Goal: Task Accomplishment & Management: Complete application form

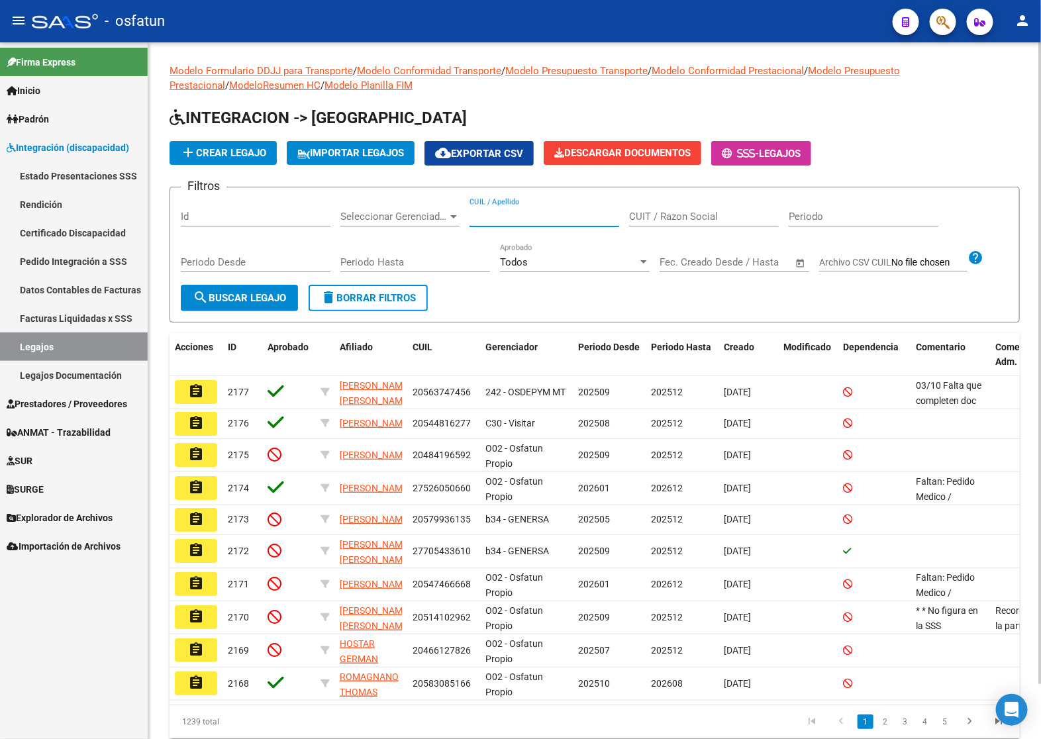
click at [500, 219] on input "CUIL / Apellido" at bounding box center [545, 217] width 150 height 12
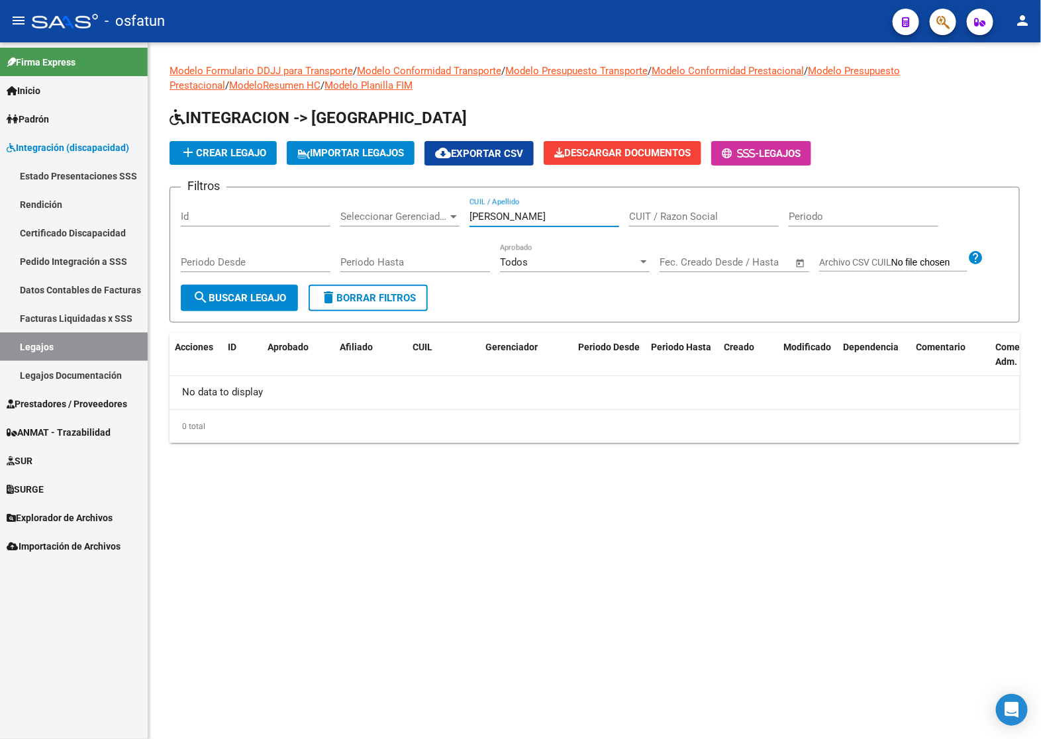
click at [513, 214] on input "[PERSON_NAME]" at bounding box center [545, 217] width 150 height 12
click at [478, 217] on input "[PERSON_NAME]" at bounding box center [545, 217] width 150 height 12
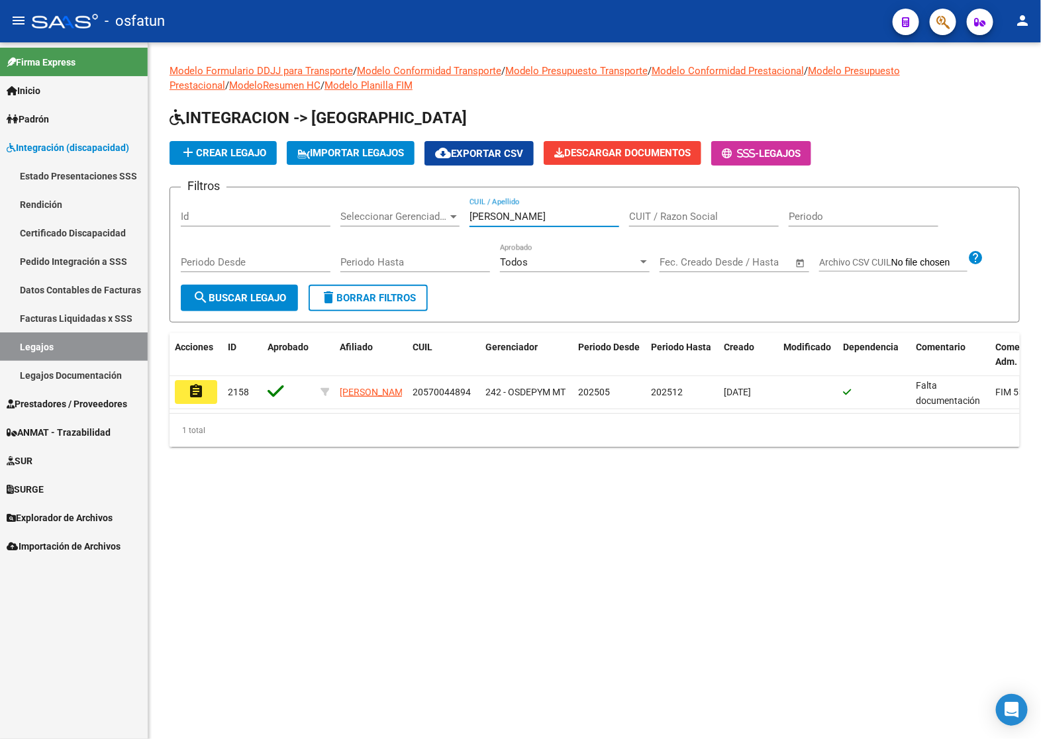
type input "[PERSON_NAME]"
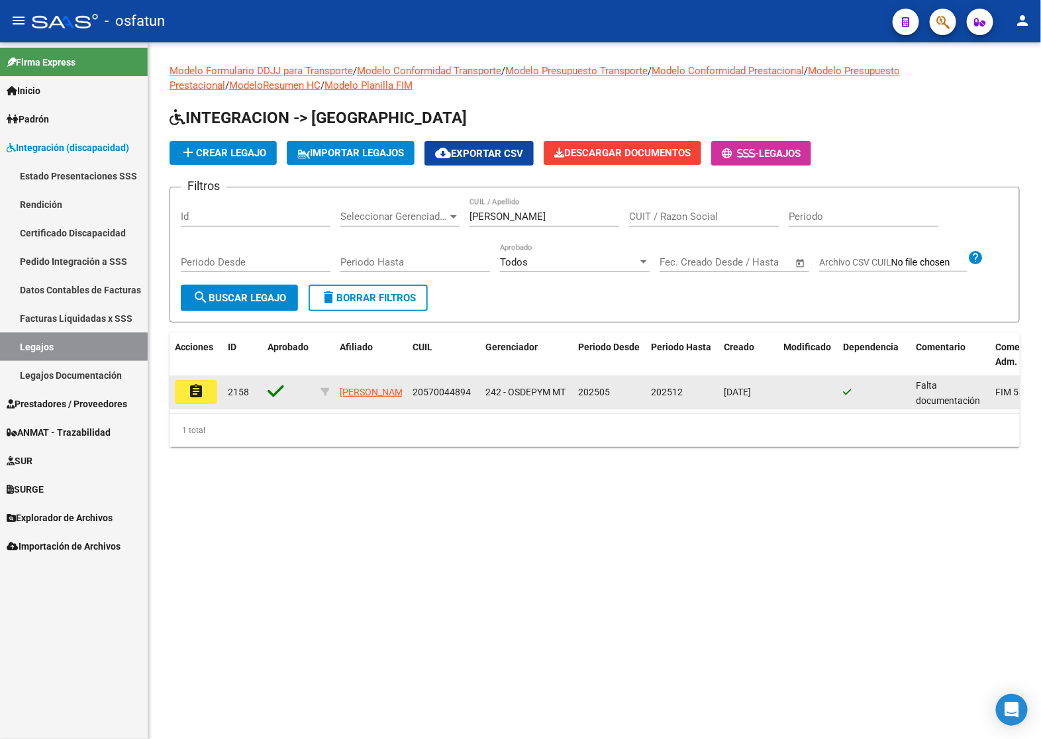
drag, startPoint x: 163, startPoint y: 389, endPoint x: 172, endPoint y: 391, distance: 9.5
click at [170, 391] on div "Modelo Formulario DDJJ para Transporte / Modelo Conformidad Transporte / Modelo…" at bounding box center [594, 265] width 893 height 447
click at [189, 394] on mat-icon "assignment" at bounding box center [196, 392] width 16 height 16
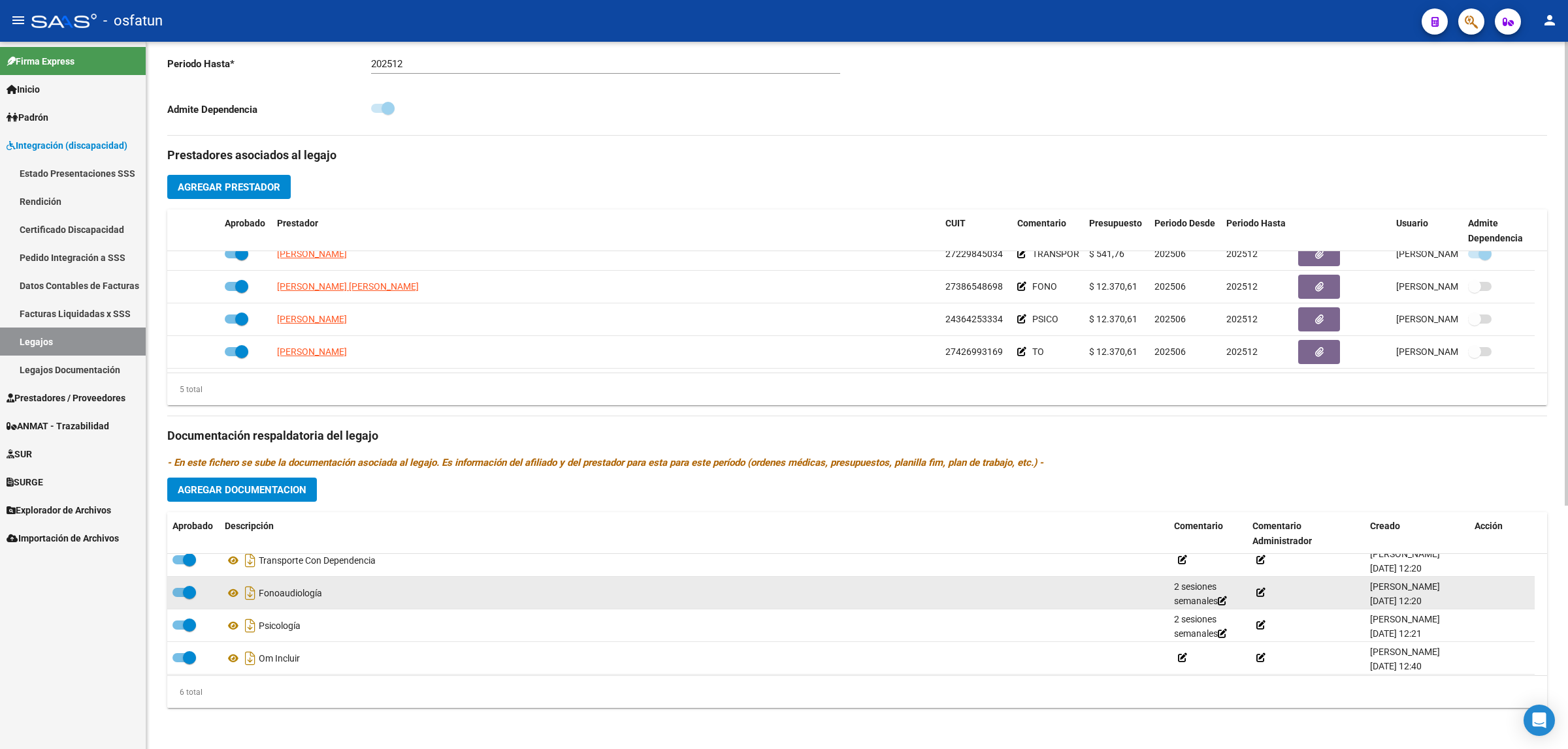
scroll to position [79, 0]
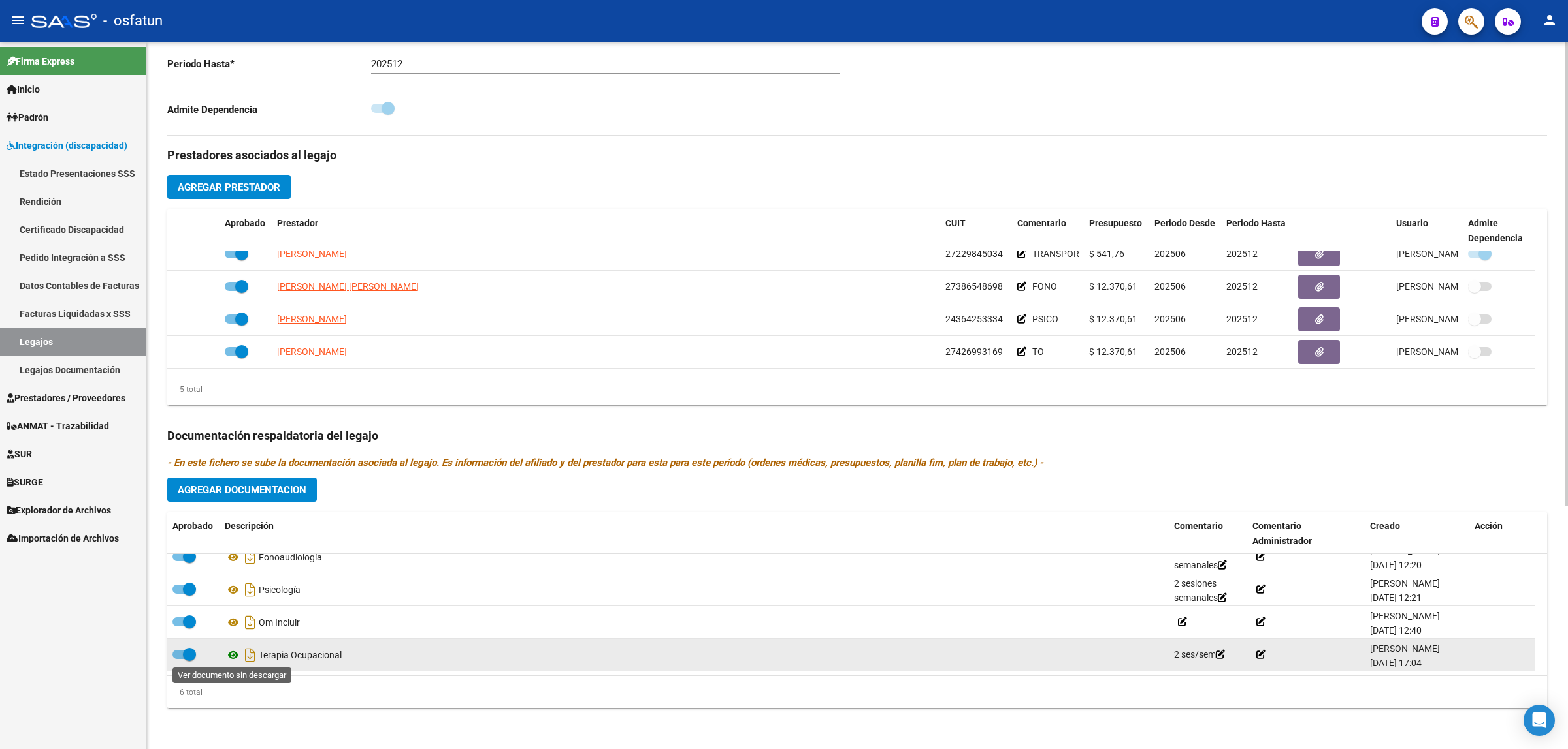
click at [230, 651] on icon at bounding box center [233, 655] width 17 height 16
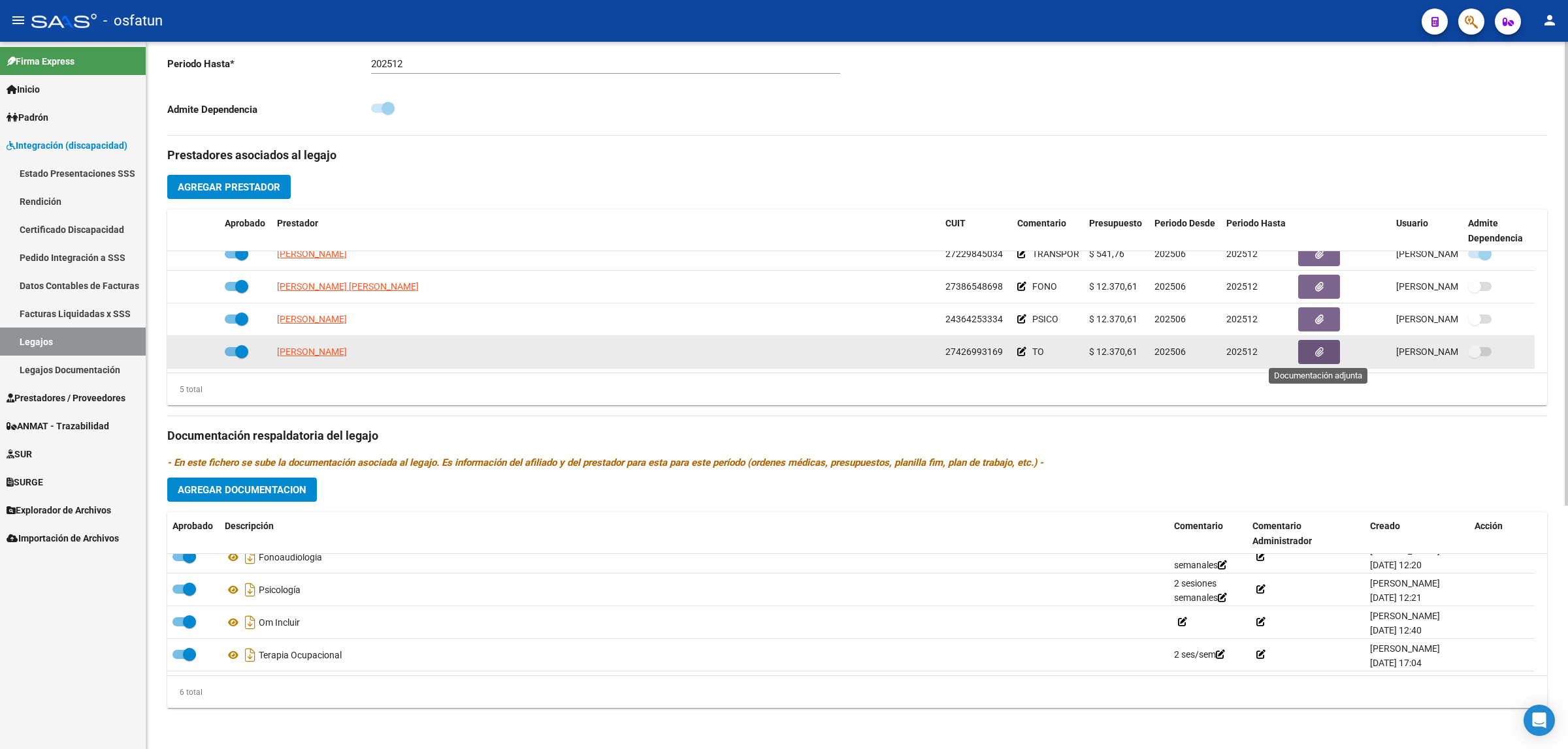
click at [1027, 357] on button "button" at bounding box center [1319, 352] width 41 height 25
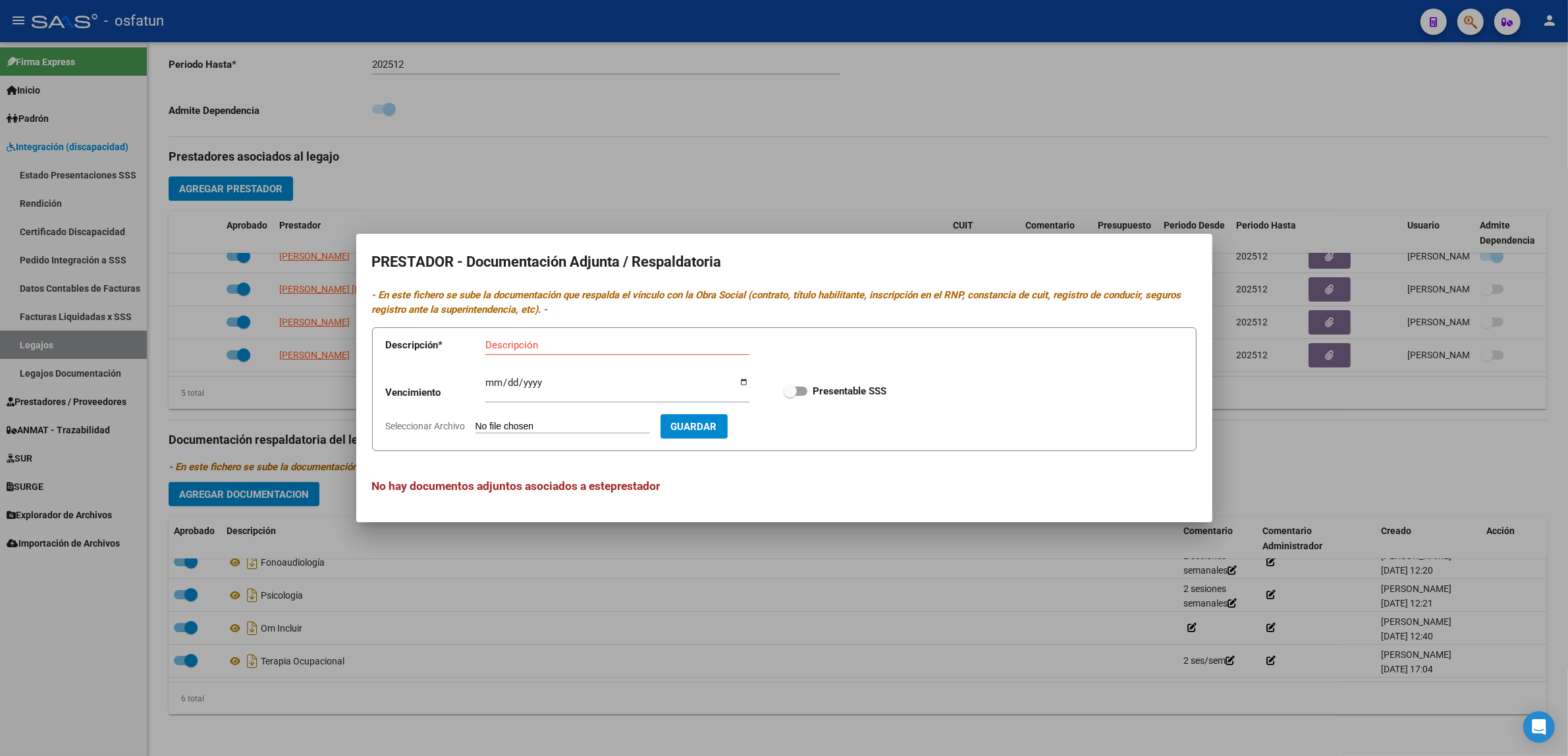
click at [1035, 542] on div at bounding box center [784, 378] width 1568 height 756
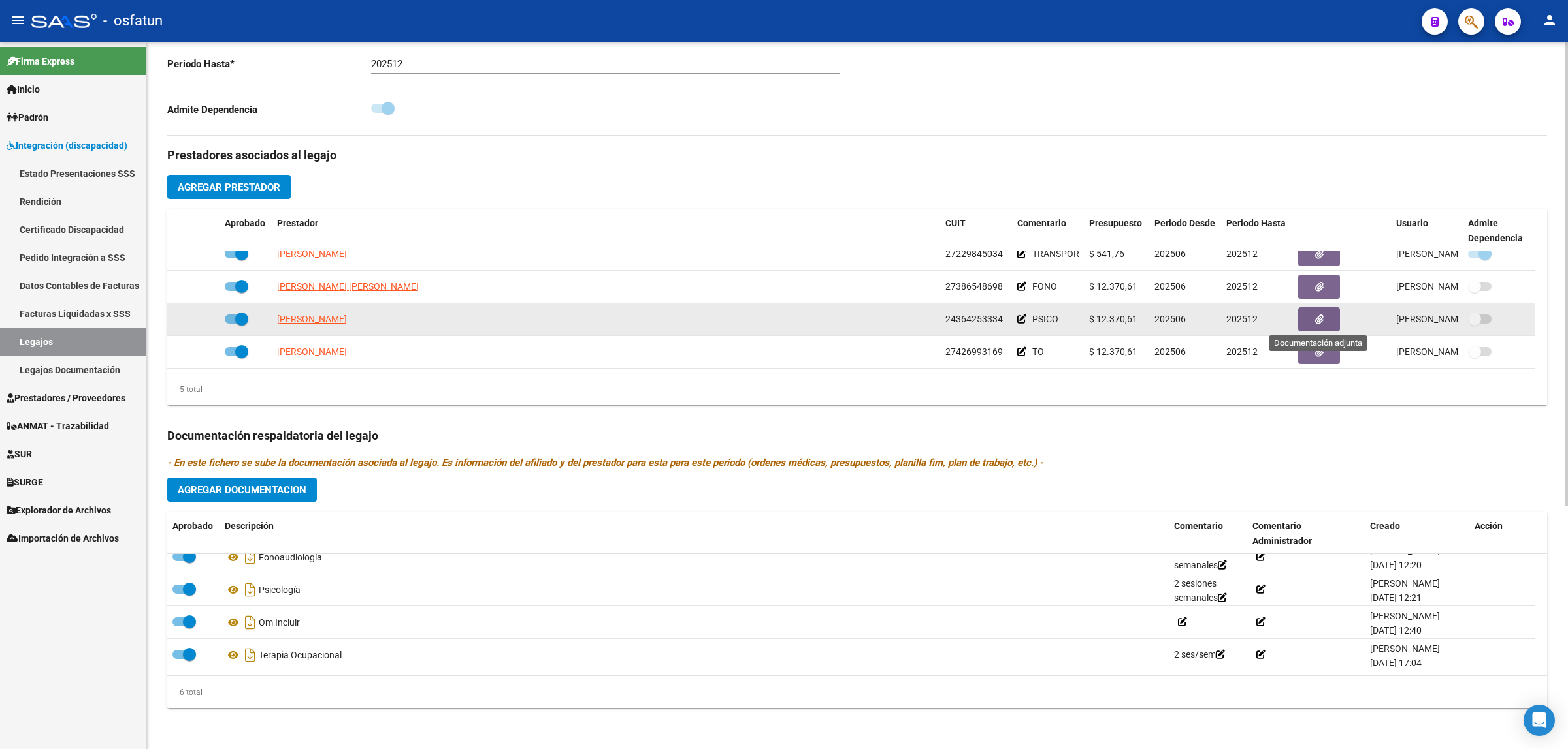
click at [1027, 308] on button "button" at bounding box center [1319, 319] width 41 height 25
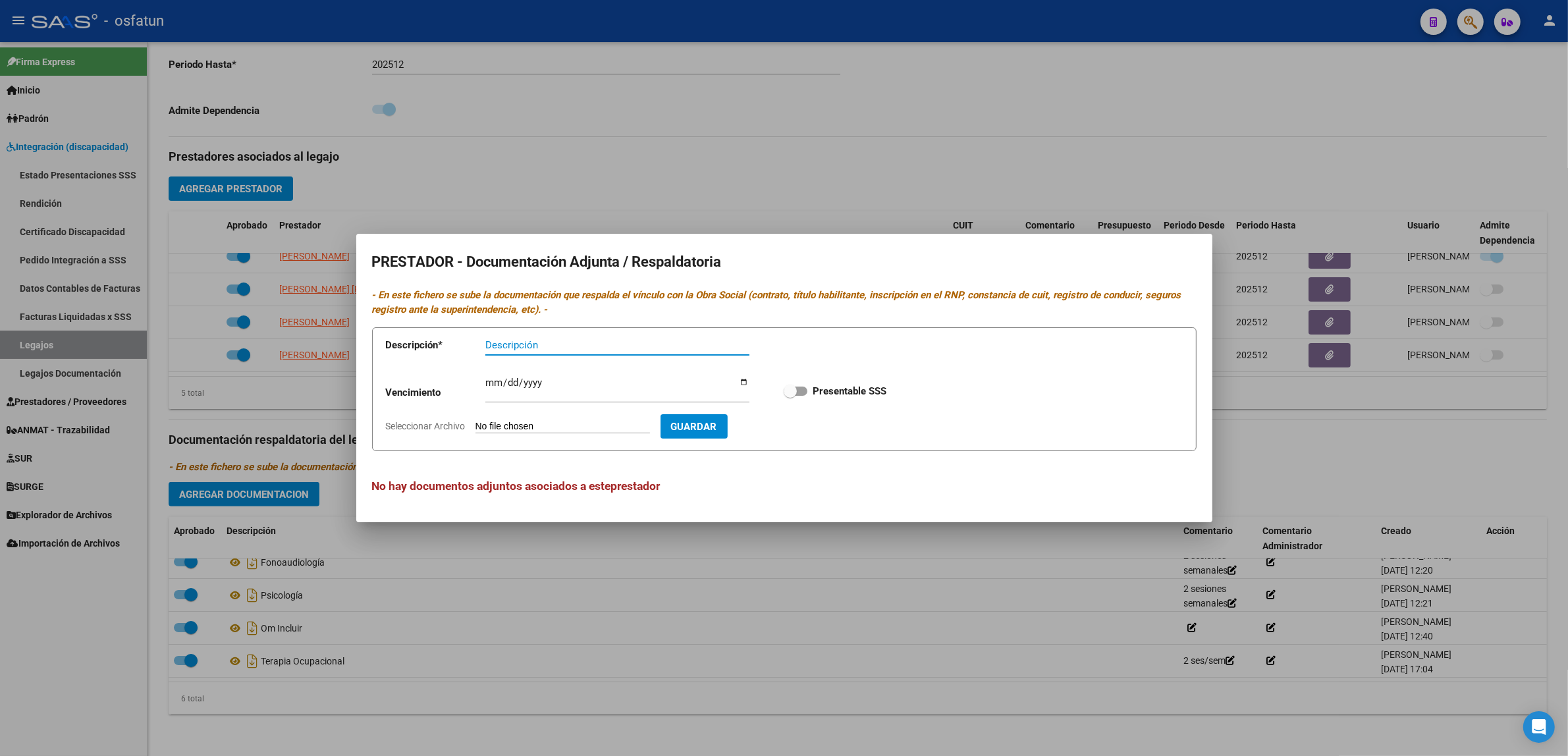
click at [875, 588] on div at bounding box center [784, 378] width 1568 height 756
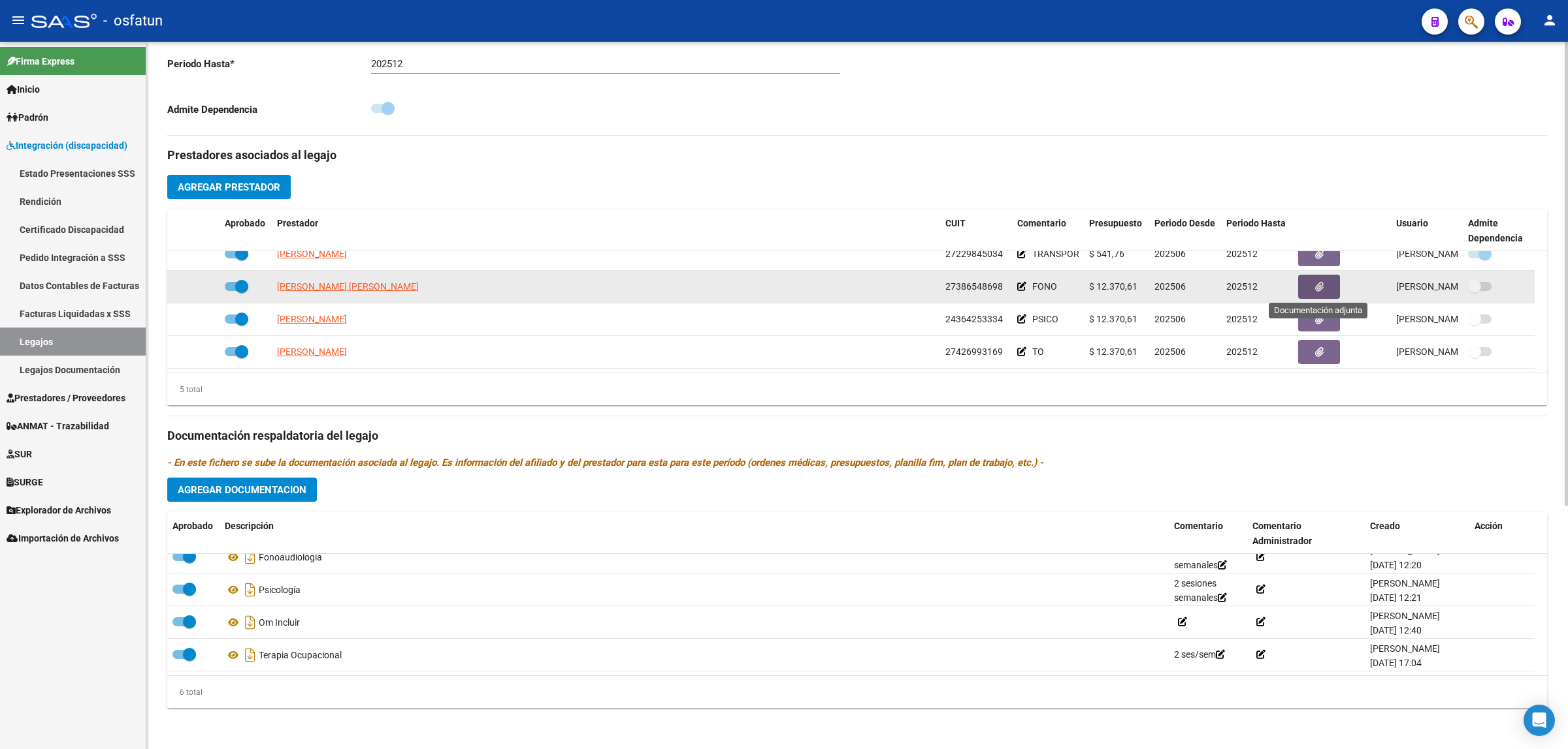
click at [1027, 281] on button "button" at bounding box center [1319, 287] width 41 height 25
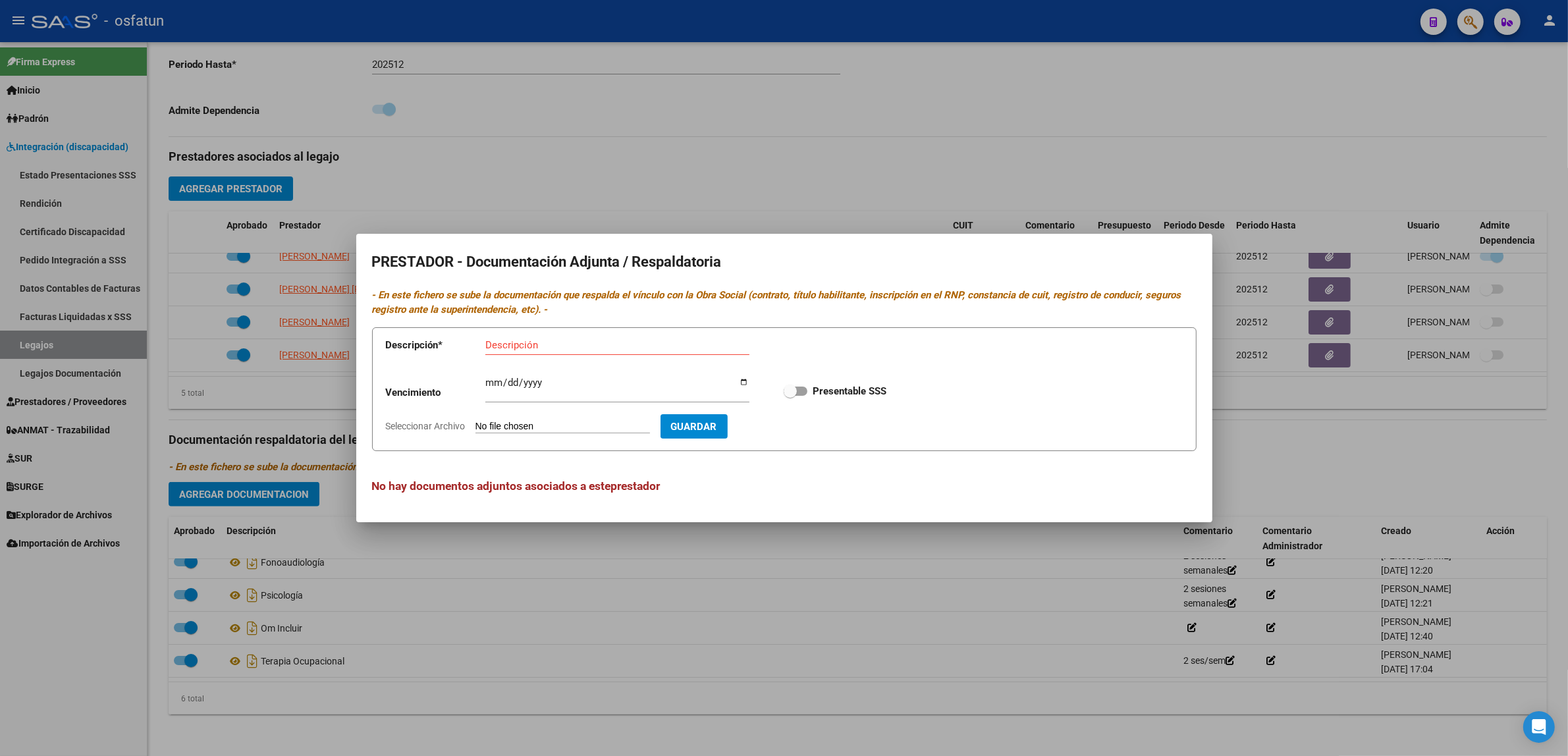
click at [981, 558] on div at bounding box center [784, 378] width 1568 height 756
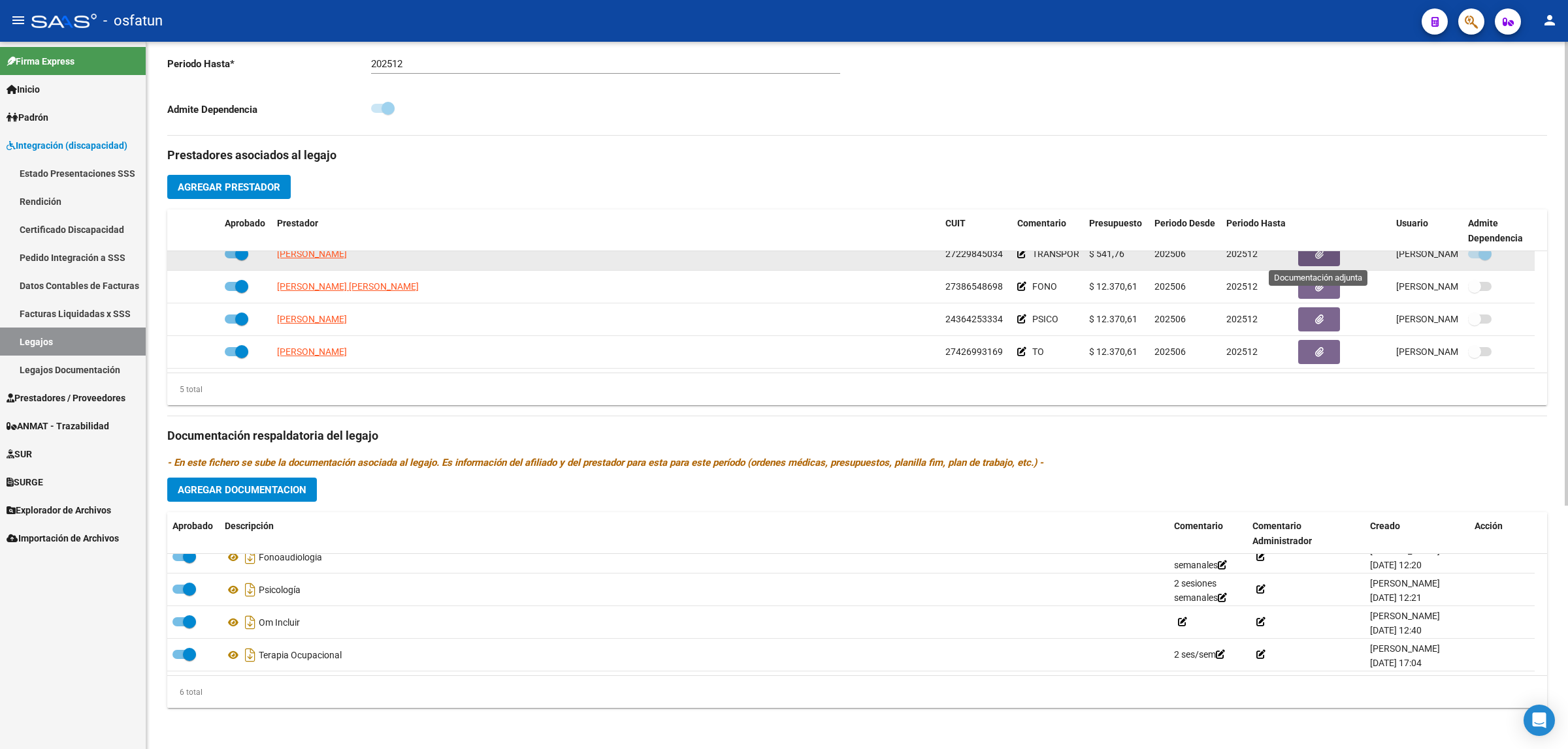
click at [1027, 260] on button "button" at bounding box center [1319, 254] width 41 height 25
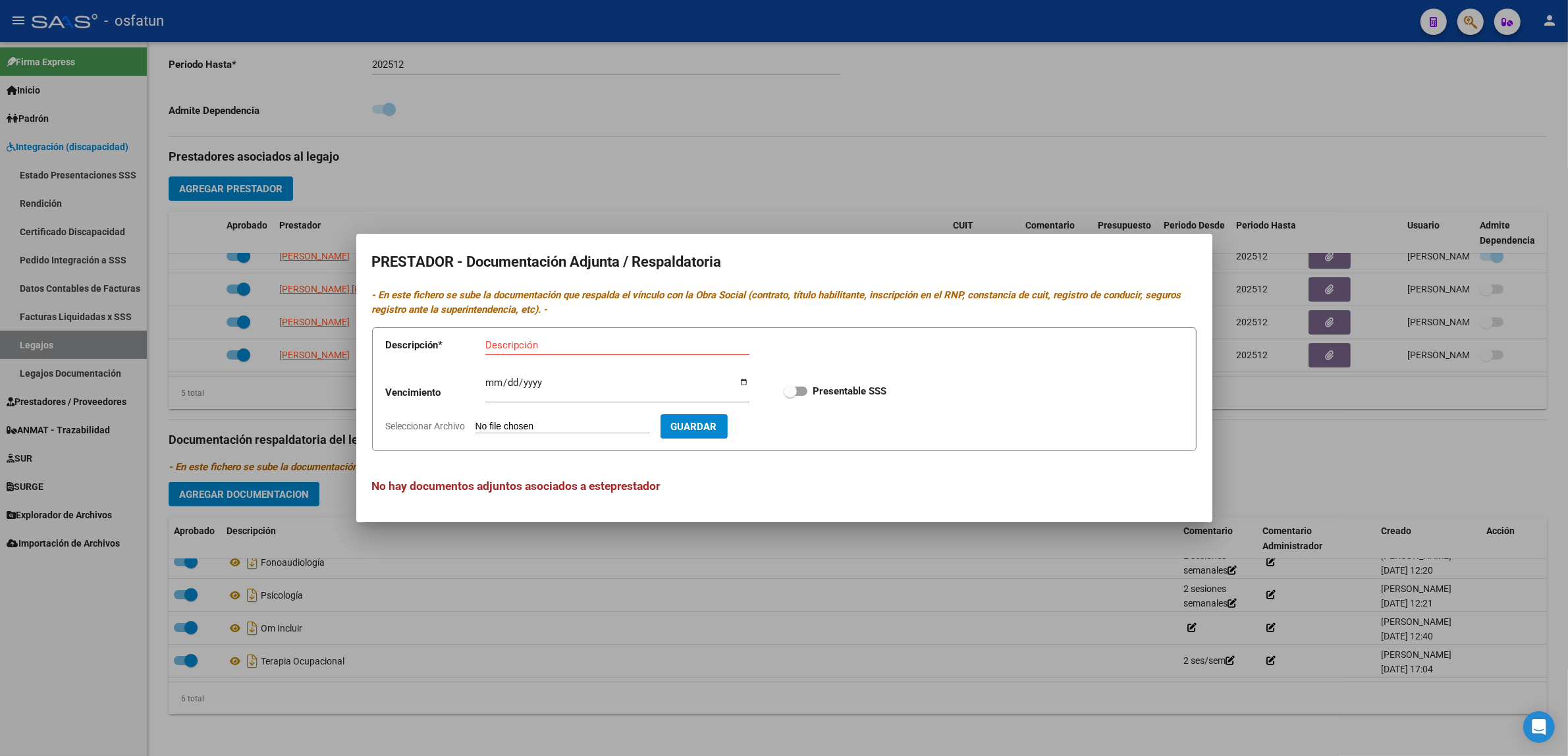
click at [1024, 589] on div at bounding box center [784, 378] width 1568 height 756
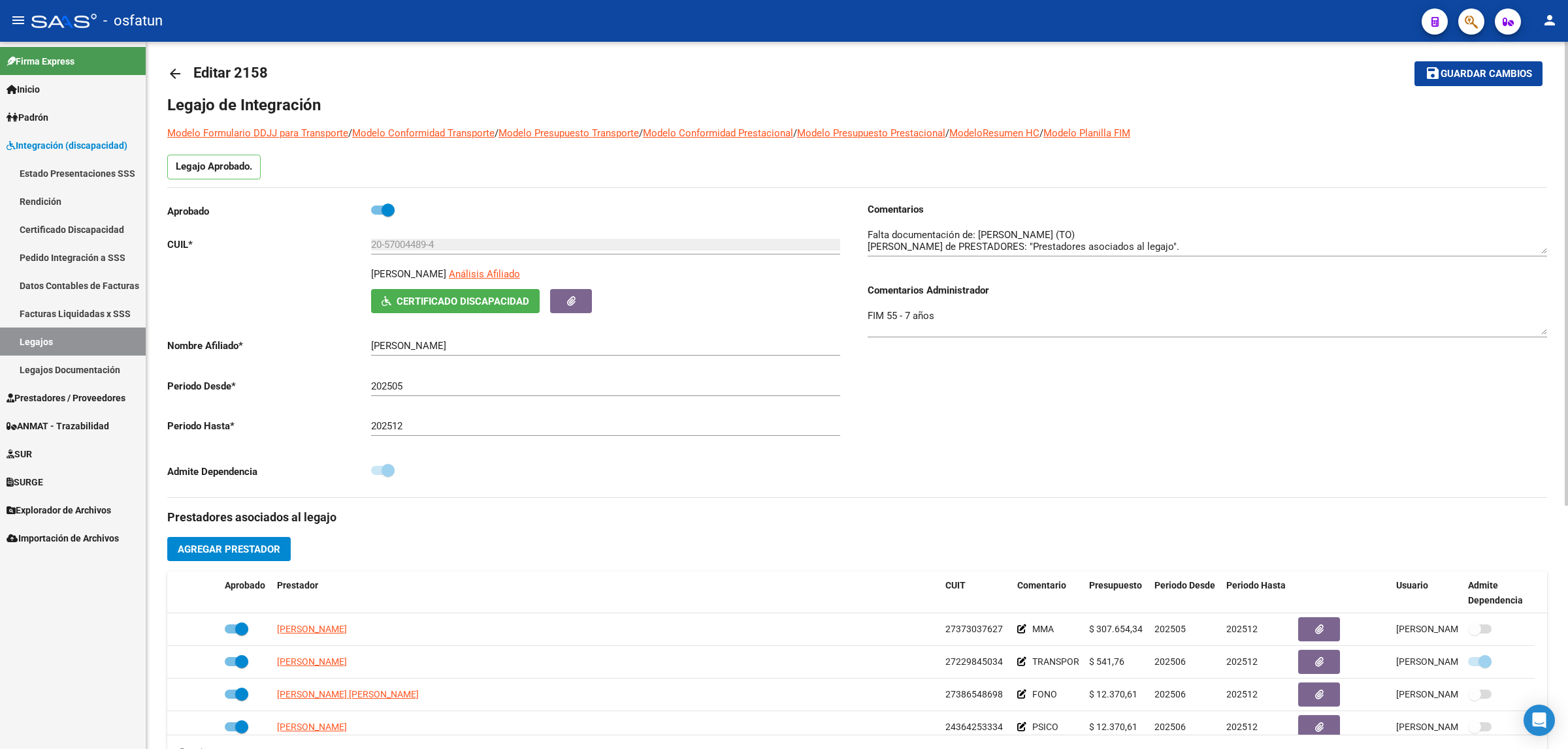
scroll to position [0, 0]
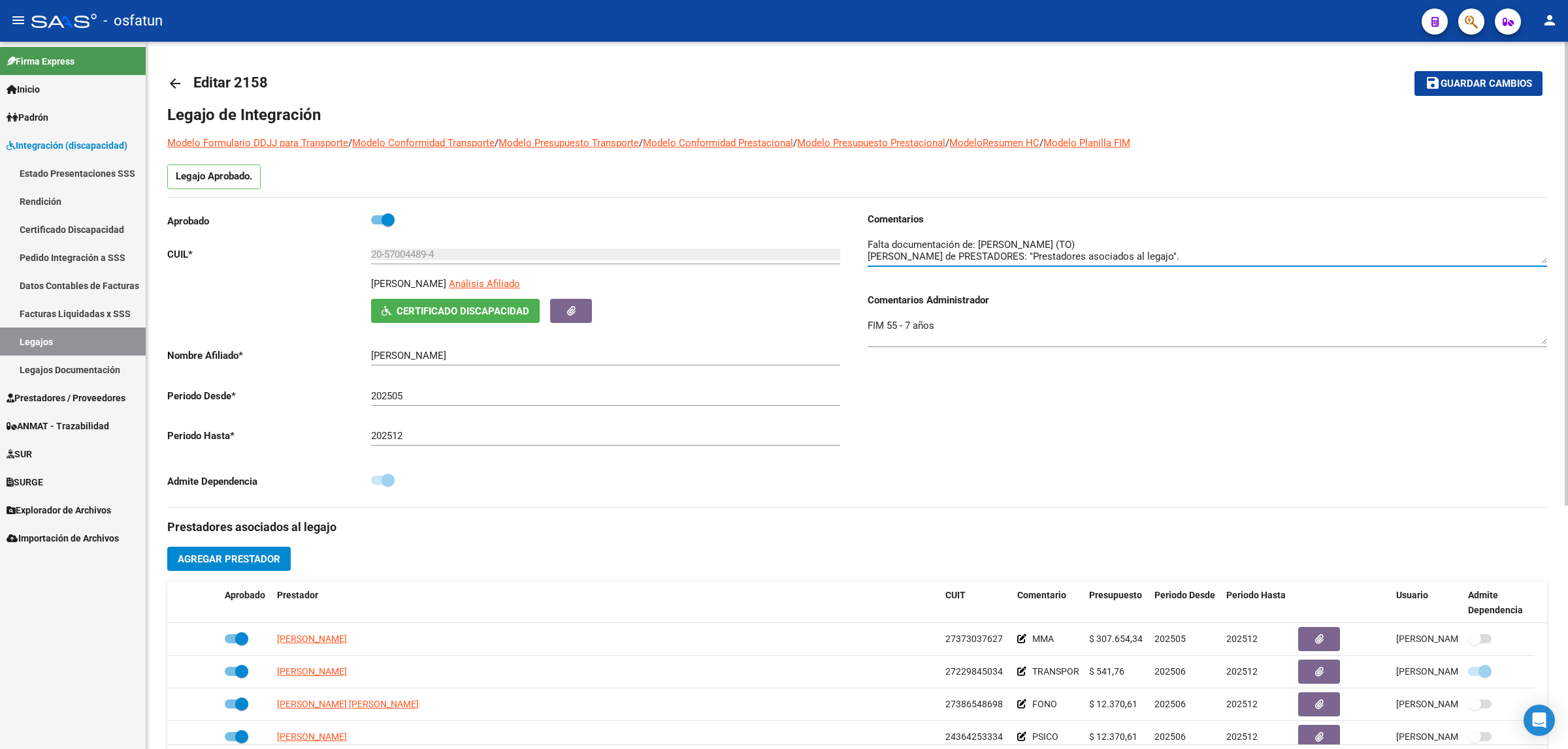
click at [914, 244] on textarea at bounding box center [1207, 250] width 679 height 26
type textarea "Faltan ADJUNTOS de PRESTADORES: "Prestadores asociados al legajo"."
click at [1027, 242] on textarea at bounding box center [1207, 250] width 679 height 26
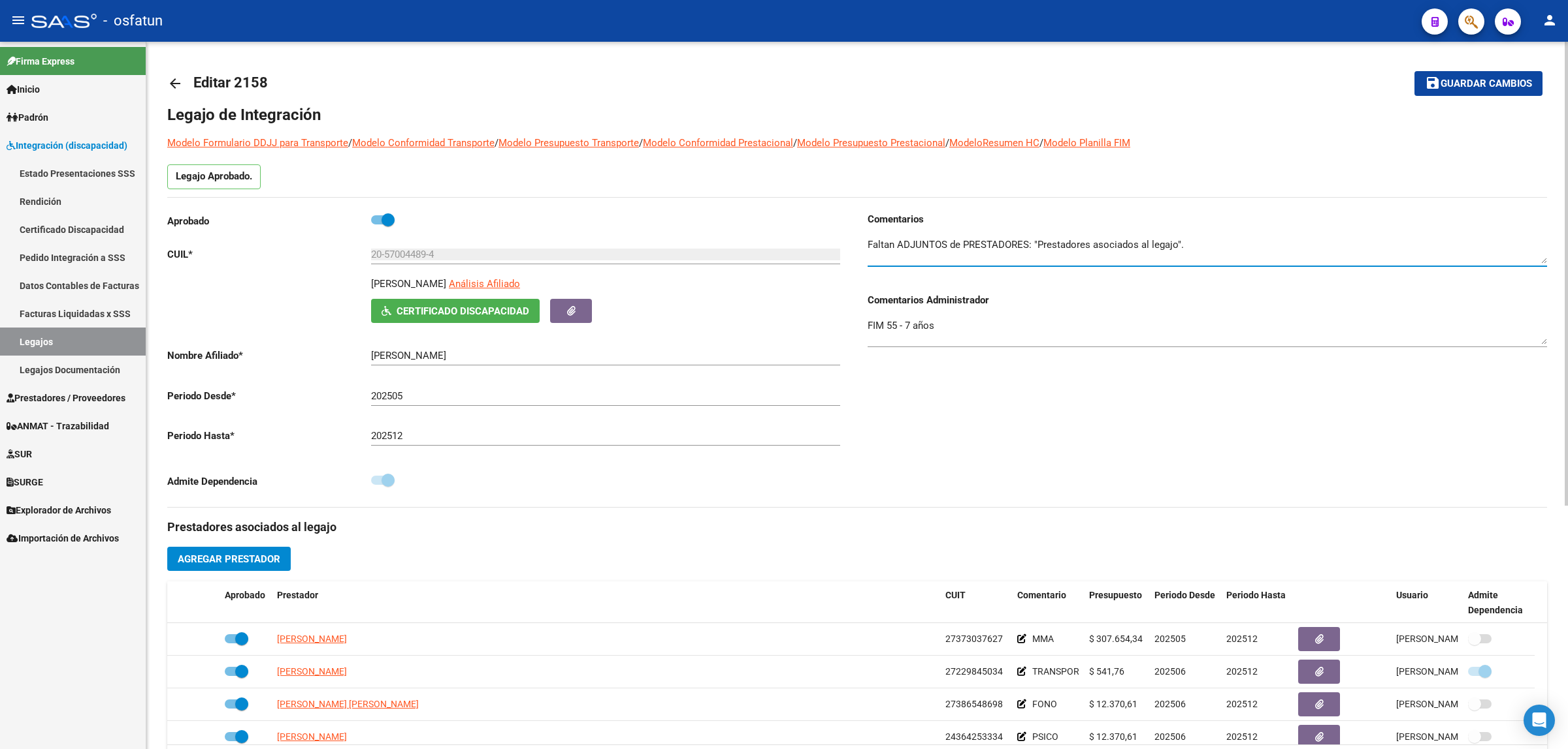
click at [1027, 242] on textarea at bounding box center [1207, 250] width 679 height 26
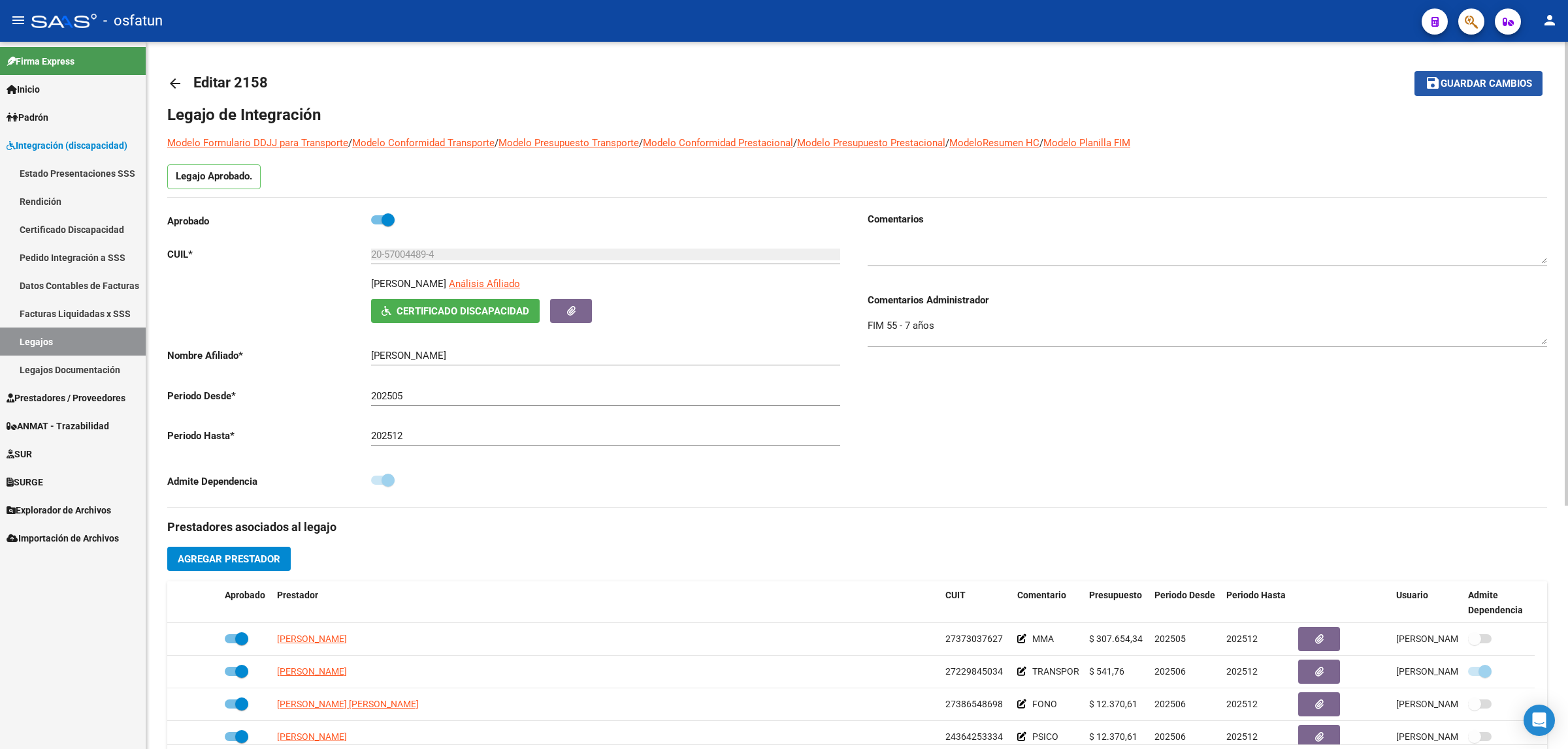
click at [1027, 82] on span "Guardar cambios" at bounding box center [1486, 84] width 92 height 12
click at [1027, 85] on span "Guardar cambios" at bounding box center [1468, 84] width 92 height 12
